Goal: Task Accomplishment & Management: Manage account settings

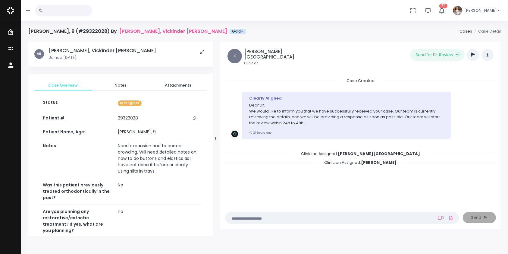
drag, startPoint x: 183, startPoint y: 141, endPoint x: 214, endPoint y: 139, distance: 32.0
click at [214, 140] on div at bounding box center [215, 138] width 3 height 190
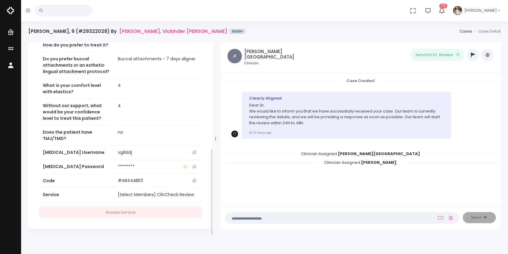
scroll to position [236, 0]
click at [194, 151] on icon "scrollable content" at bounding box center [194, 152] width 3 height 3
click at [193, 151] on icon "scrollable content" at bounding box center [194, 152] width 3 height 3
click at [8, 31] on icon "scrollable content" at bounding box center [11, 33] width 8 height 8
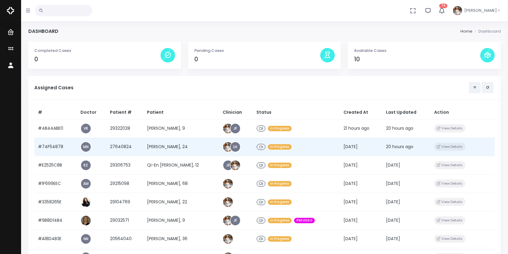
click at [57, 149] on td "#74F54878" at bounding box center [55, 146] width 42 height 18
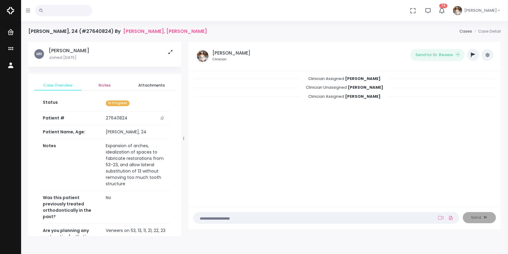
click at [106, 86] on span "Notes" at bounding box center [104, 85] width 37 height 6
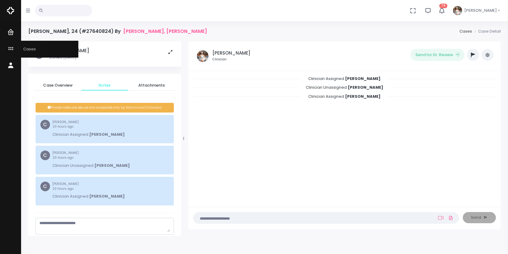
click at [9, 45] on icon "scrollable content" at bounding box center [11, 49] width 8 height 8
